Goal: Task Accomplishment & Management: Manage account settings

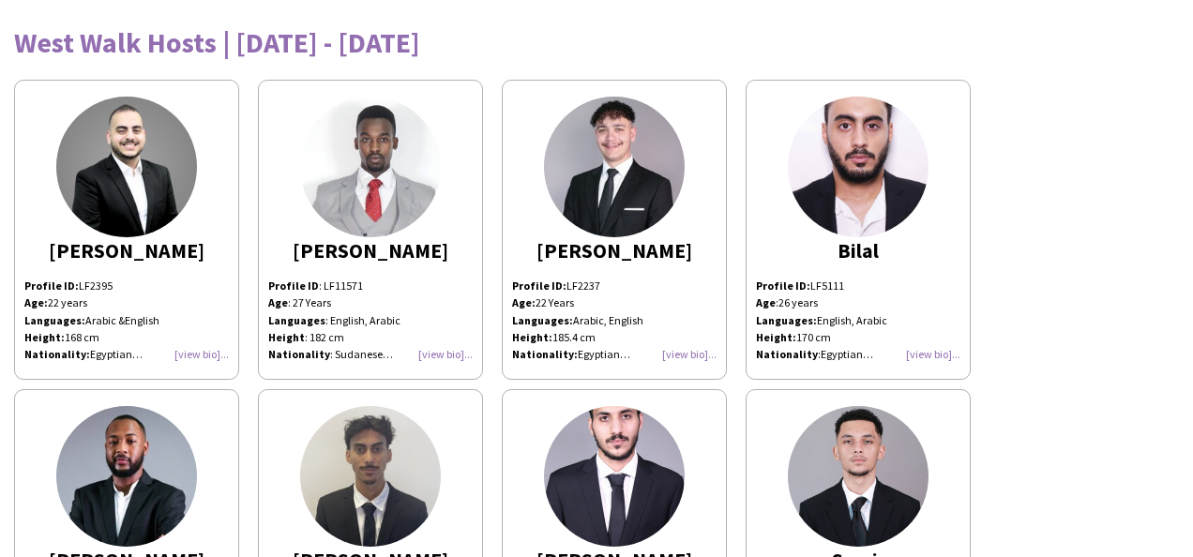
click at [994, 309] on div "Abdalla Profile ID: LF2395 Age: 22 years Languages: Arabic &English Height: 168…" at bounding box center [596, 534] width 1165 height 929
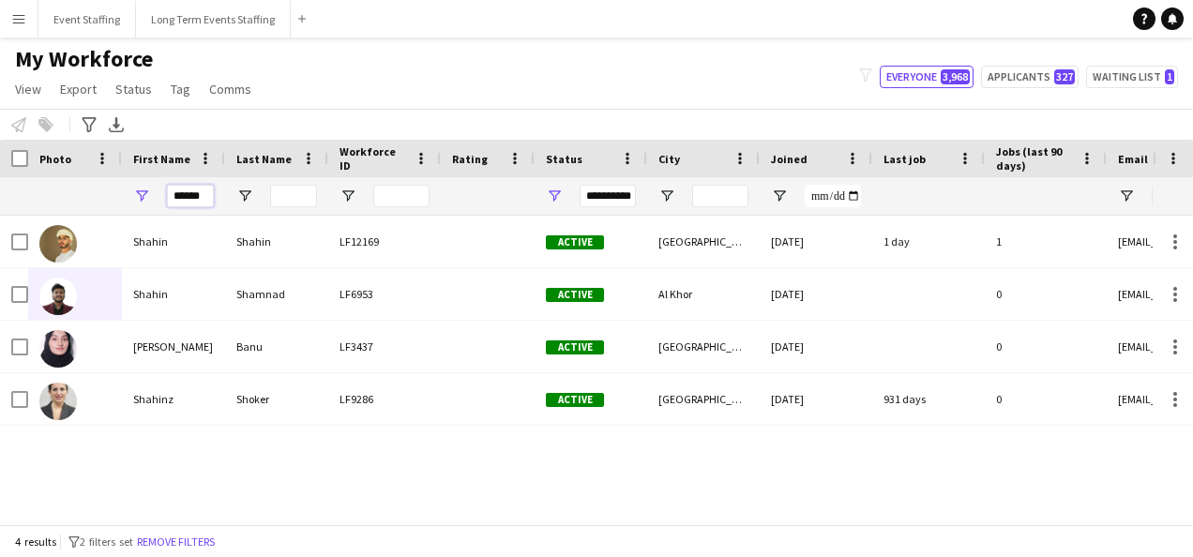
click at [187, 190] on input "******" at bounding box center [190, 196] width 47 height 23
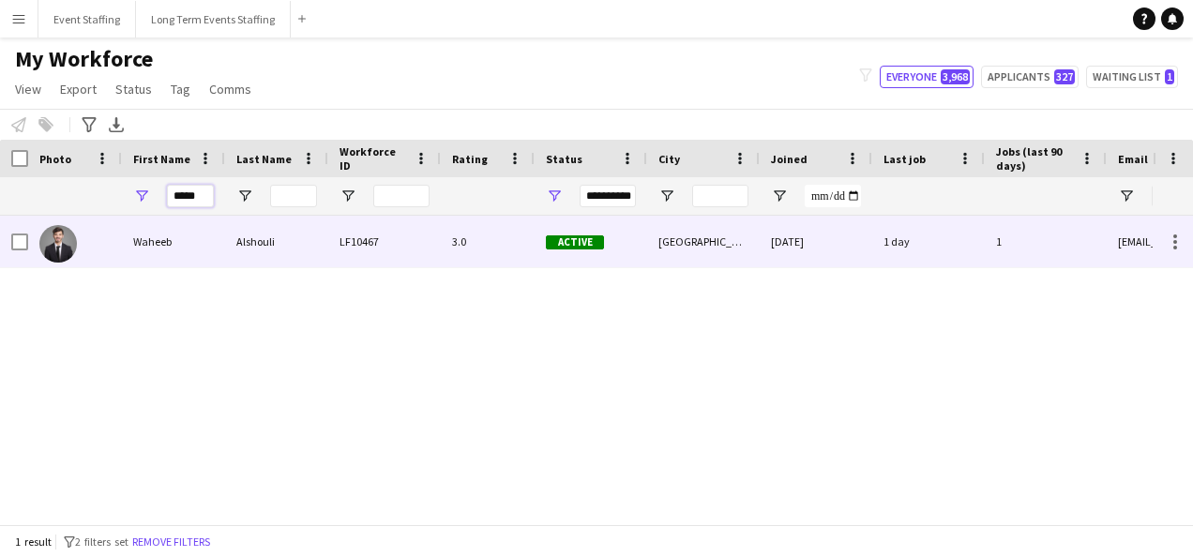
type input "*****"
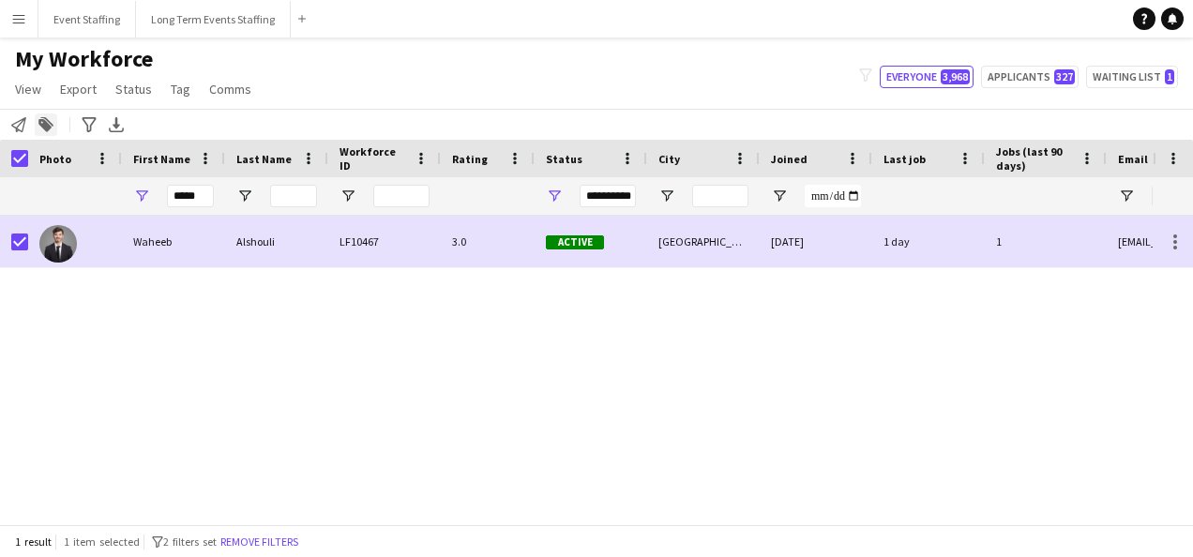
click at [53, 122] on icon "Add to tag" at bounding box center [45, 124] width 15 height 15
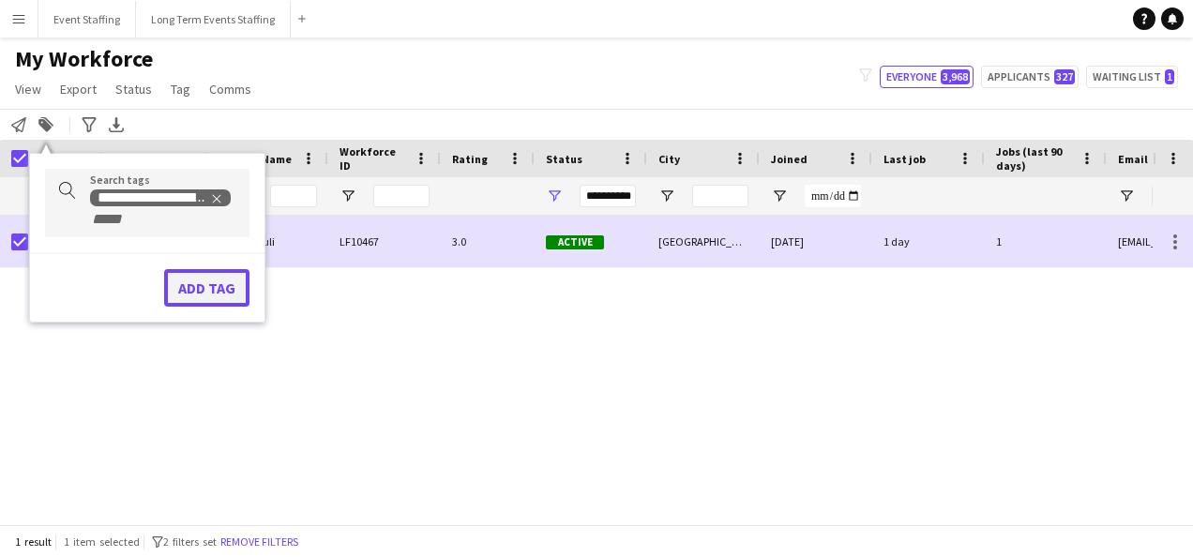
click at [195, 289] on button "Add tag" at bounding box center [206, 288] width 85 height 38
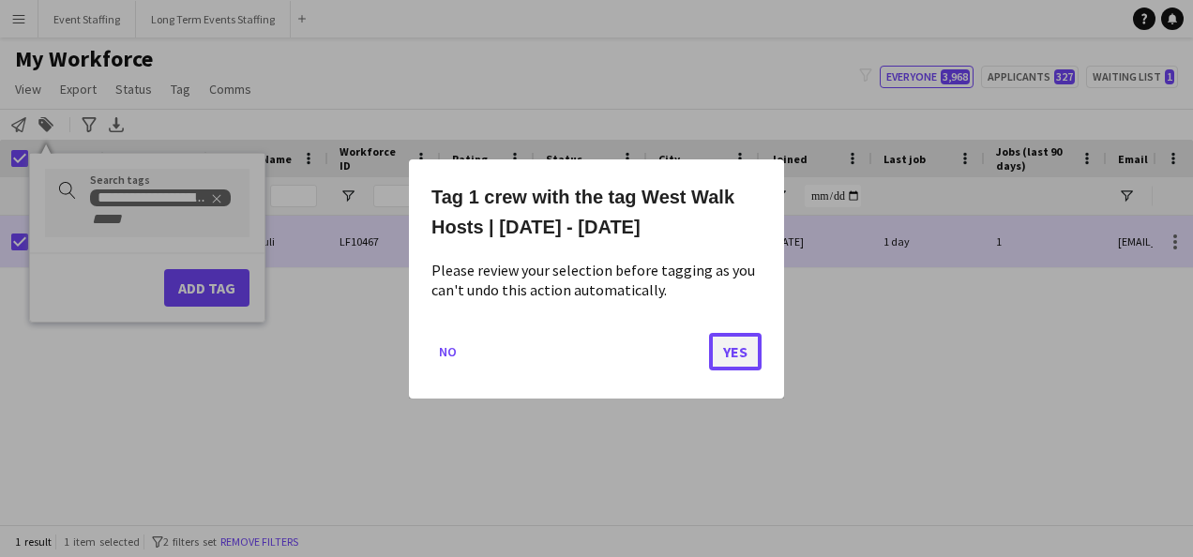
click at [733, 351] on button "Yes" at bounding box center [735, 351] width 53 height 38
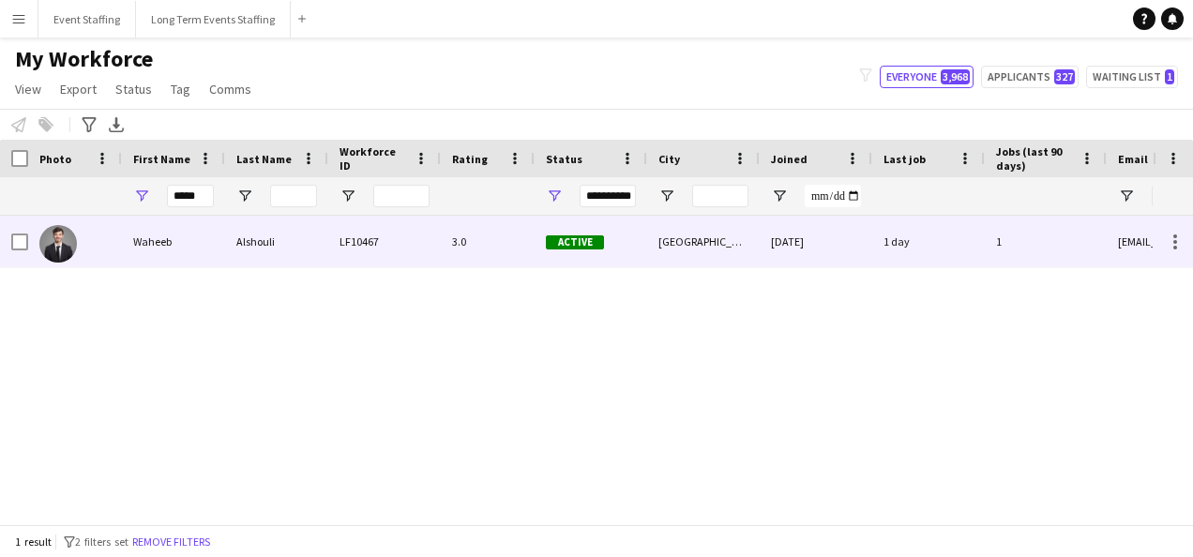
click at [424, 259] on div "LF10467" at bounding box center [384, 242] width 113 height 52
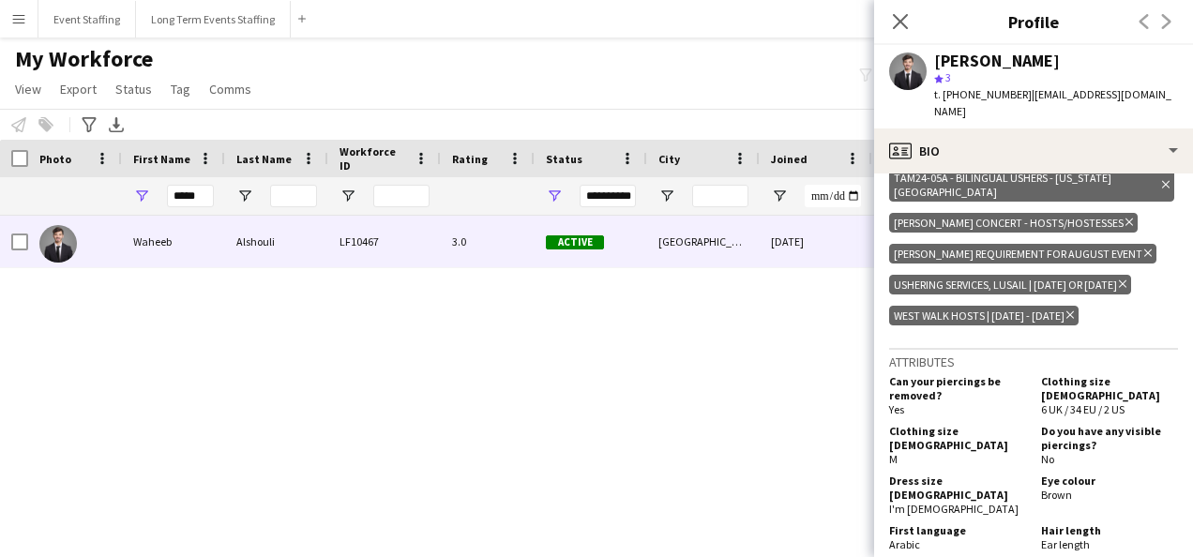
scroll to position [2384, 0]
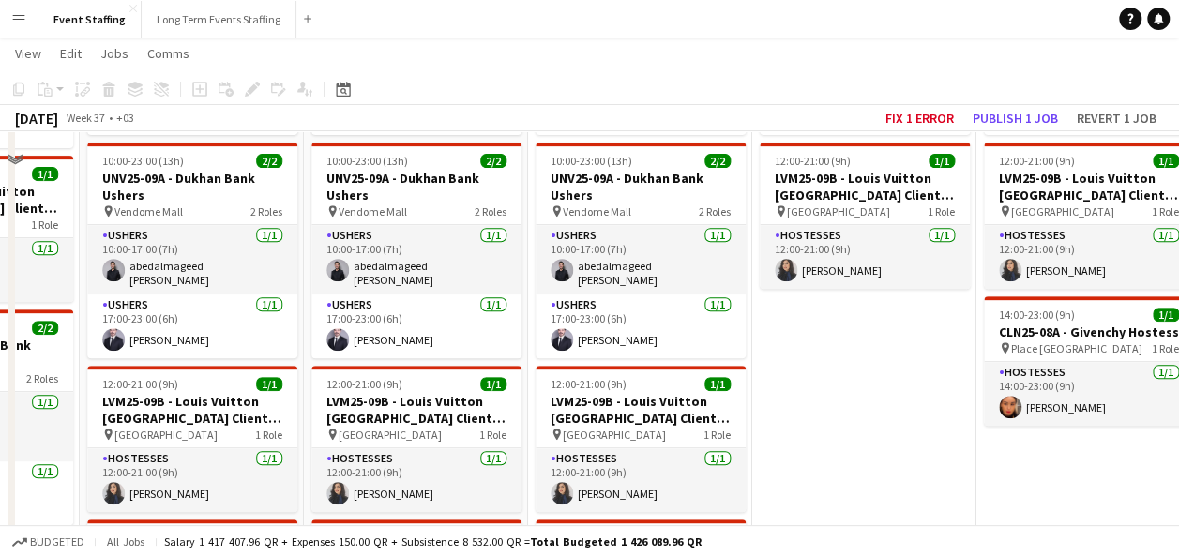
scroll to position [224, 0]
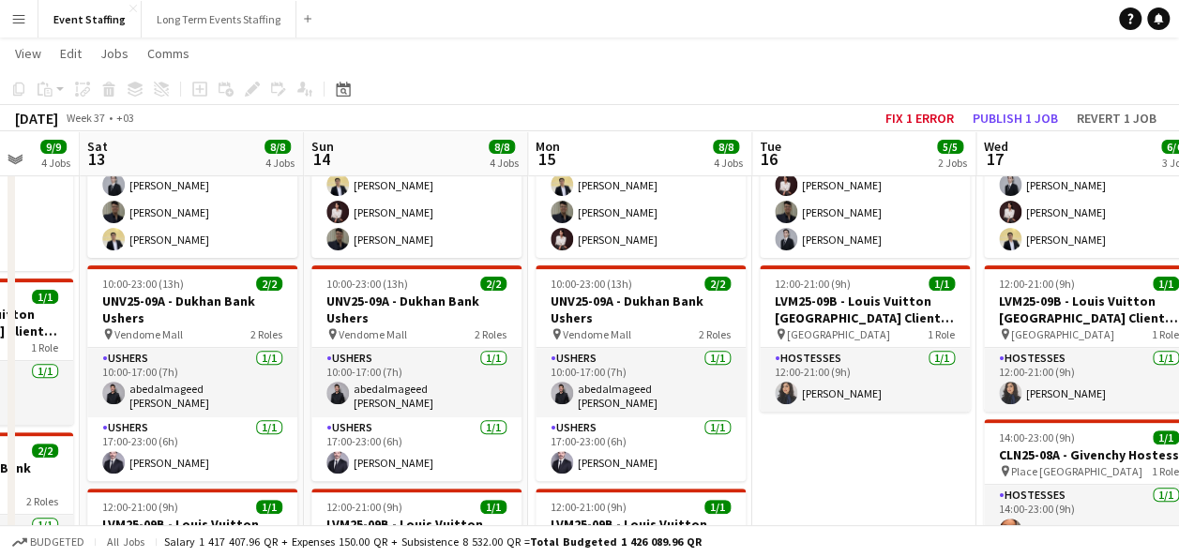
drag, startPoint x: 495, startPoint y: 52, endPoint x: 528, endPoint y: 39, distance: 35.0
click at [495, 52] on app-page-menu "View Day view expanded Day view collapsed Month view Date picker Jump to [DATE]…" at bounding box center [589, 56] width 1179 height 36
